Goal: Information Seeking & Learning: Find specific fact

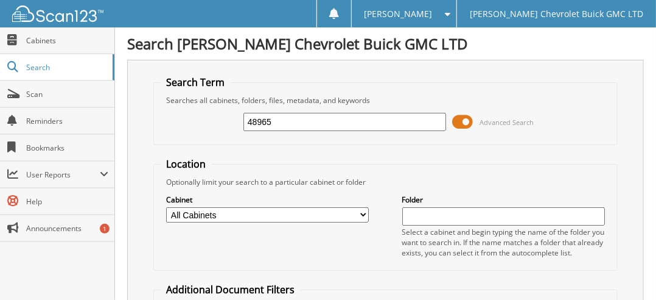
type input "48965"
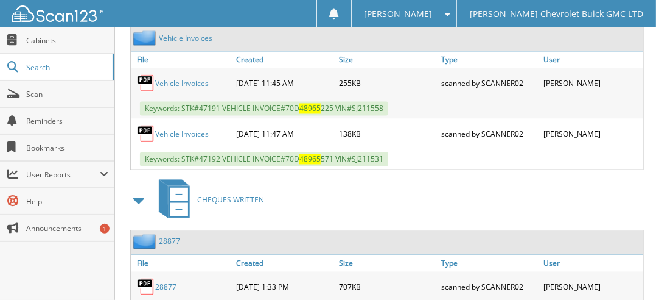
scroll to position [805, 0]
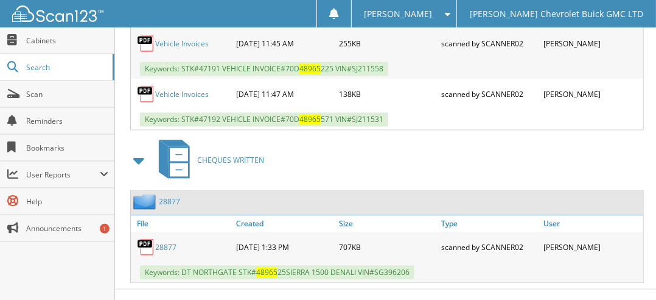
click at [166, 242] on link "28877" at bounding box center [165, 247] width 21 height 10
